Goal: Task Accomplishment & Management: Manage account settings

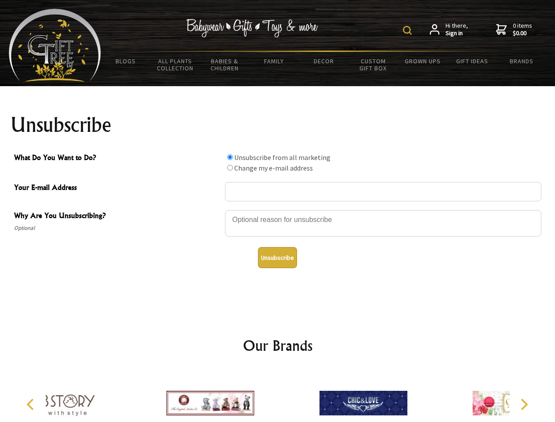
click at [409, 30] on img at bounding box center [407, 30] width 9 height 9
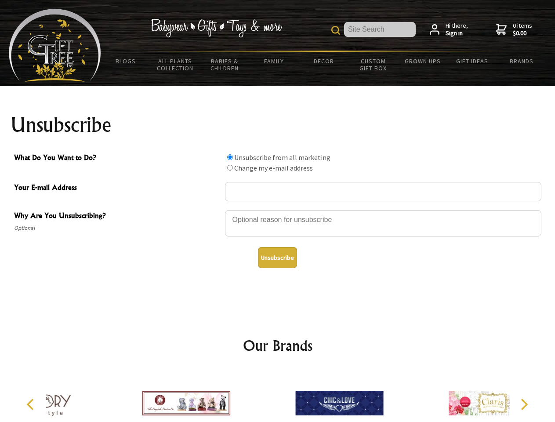
click at [278, 210] on div at bounding box center [383, 224] width 317 height 31
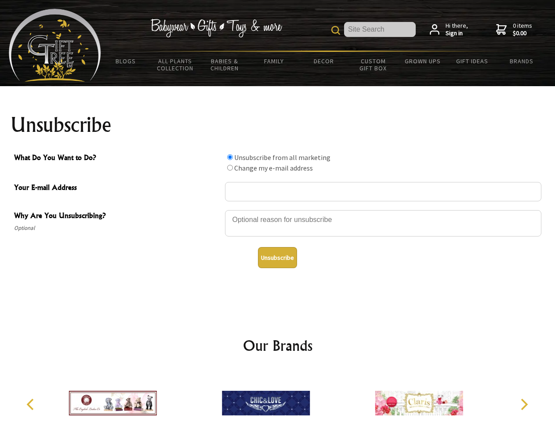
click at [230, 157] on input "What Do You Want to Do?" at bounding box center [230, 157] width 6 height 6
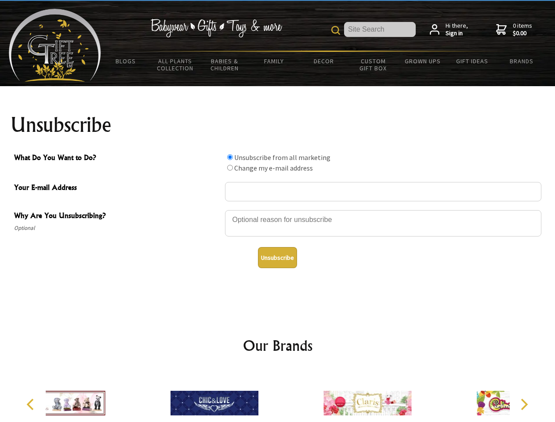
click at [230, 168] on input "What Do You Want to Do?" at bounding box center [230, 168] width 6 height 6
radio input "true"
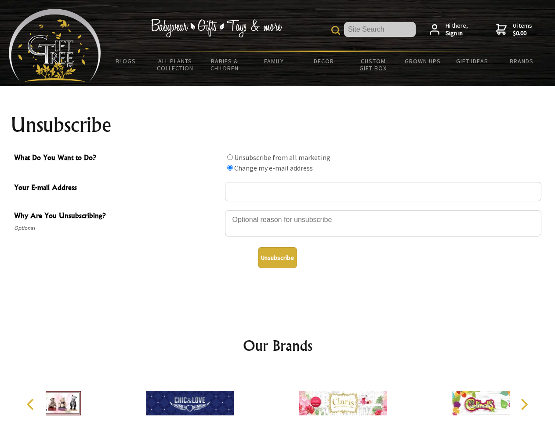
click at [277, 258] on button "Unsubscribe" at bounding box center [277, 257] width 39 height 21
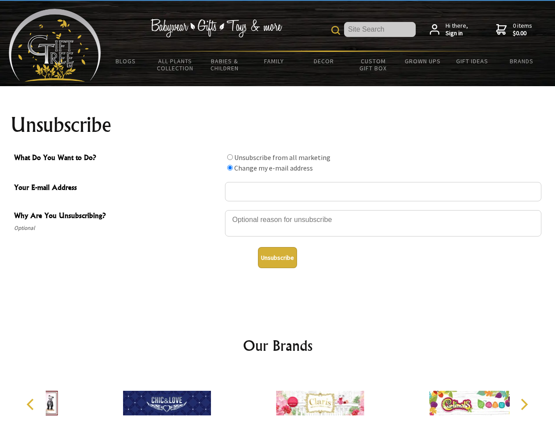
click at [278, 396] on img at bounding box center [320, 403] width 88 height 66
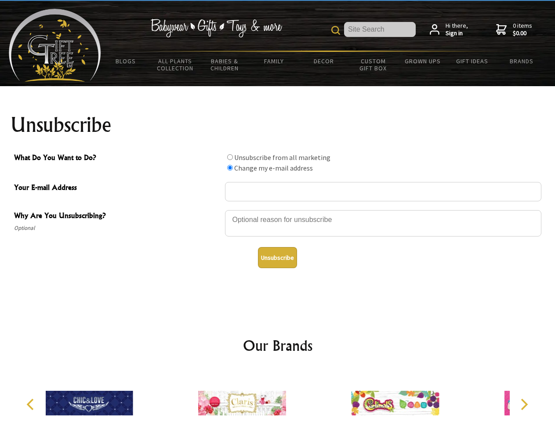
click at [32, 405] on icon "Previous" at bounding box center [31, 404] width 11 height 11
click at [524, 405] on icon "Next" at bounding box center [523, 404] width 11 height 11
